Goal: Task Accomplishment & Management: Use online tool/utility

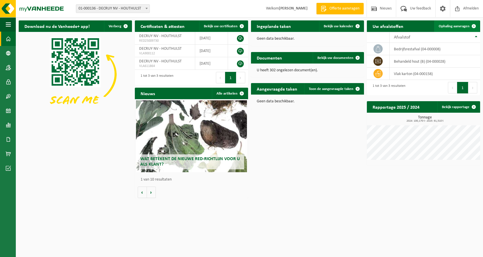
click at [455, 26] on span "Ophaling aanvragen" at bounding box center [453, 26] width 31 height 4
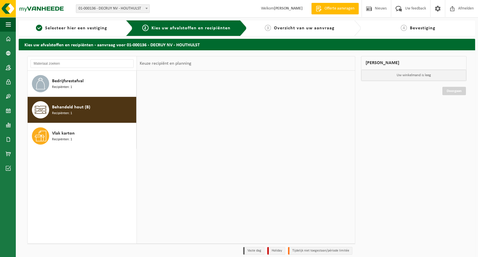
click at [201, 106] on input "text" at bounding box center [195, 105] width 39 height 7
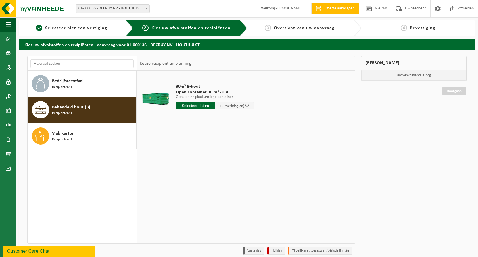
click at [205, 105] on input "text" at bounding box center [195, 105] width 39 height 7
click at [187, 104] on input "text" at bounding box center [195, 105] width 39 height 7
click at [203, 104] on input "text" at bounding box center [195, 105] width 39 height 7
click at [207, 105] on input "text" at bounding box center [195, 105] width 39 height 7
click at [193, 91] on span "Open container 30 m³ - C30" at bounding box center [215, 92] width 78 height 6
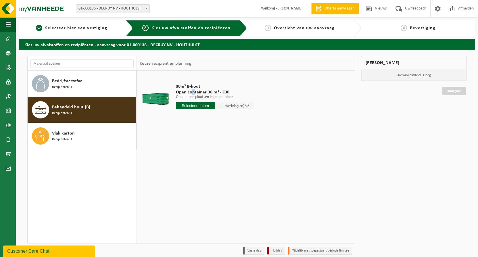
click at [75, 105] on span "Behandeld hout (B)" at bounding box center [71, 107] width 38 height 7
click at [189, 105] on input "text" at bounding box center [195, 105] width 39 height 7
click at [182, 166] on div "22" at bounding box center [181, 165] width 10 height 9
type input "Van 2025-09-22"
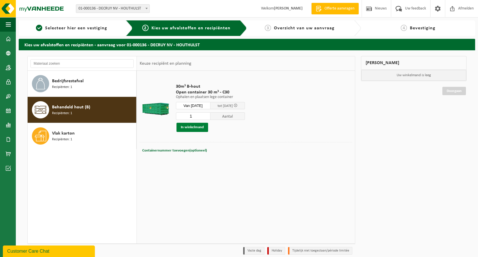
click at [200, 128] on button "In winkelmand" at bounding box center [192, 127] width 32 height 9
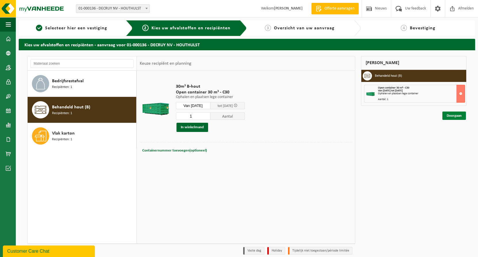
click at [455, 115] on link "Doorgaan" at bounding box center [454, 115] width 24 height 8
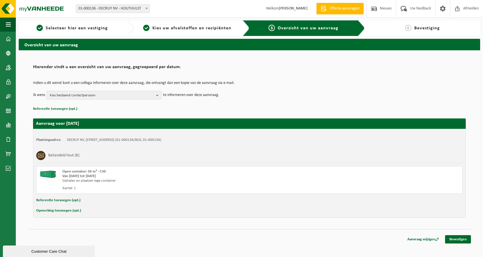
click at [157, 95] on b "button" at bounding box center [158, 95] width 5 height 8
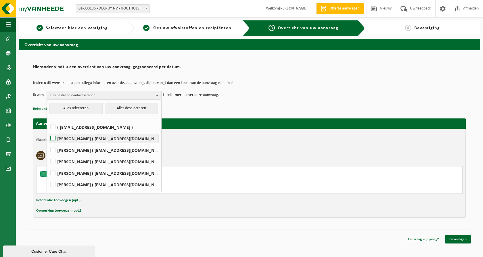
click at [53, 136] on label "Alexander Decruy ( alexanderdecruy@decruy.be )" at bounding box center [103, 138] width 109 height 9
click at [48, 131] on input "Alexander Decruy ( alexanderdecruy@decruy.be )" at bounding box center [48, 131] width 0 height 0
checkbox input "true"
click at [52, 151] on label "Andre Decruy ( andredecruy@decruy.be )" at bounding box center [103, 150] width 109 height 9
click at [48, 143] on input "Andre Decruy ( andredecruy@decruy.be )" at bounding box center [48, 143] width 0 height 0
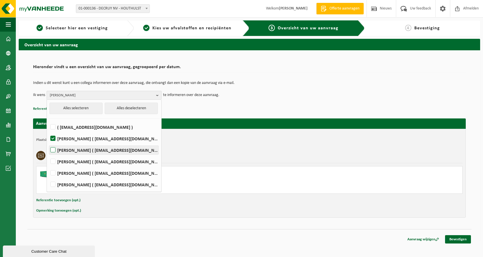
checkbox input "true"
click at [53, 163] on label "Frederik Decruy ( frederikdecruy@decruy.be )" at bounding box center [103, 161] width 109 height 9
click at [48, 154] on input "Frederik Decruy ( frederikdecruy@decruy.be )" at bounding box center [48, 154] width 0 height 0
checkbox input "true"
click at [465, 238] on link "Bevestigen" at bounding box center [458, 239] width 26 height 8
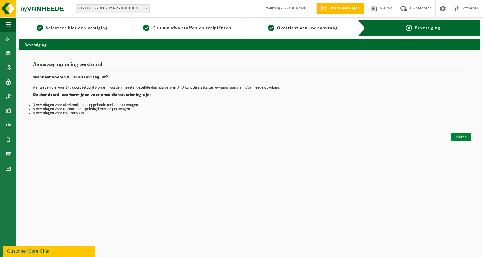
click at [466, 137] on link "Sluiten" at bounding box center [461, 137] width 20 height 8
